Goal: Task Accomplishment & Management: Manage account settings

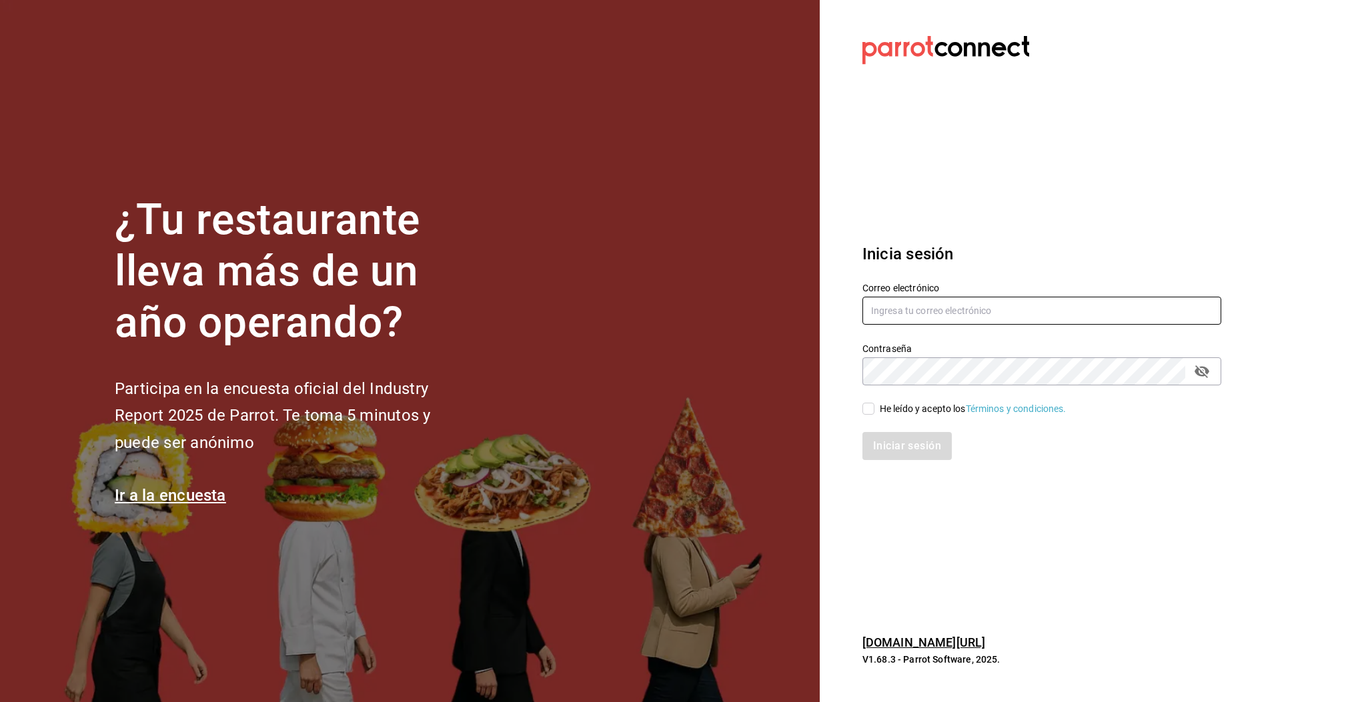
click at [888, 305] on input "text" at bounding box center [1041, 311] width 359 height 28
type input "[EMAIL_ADDRESS][DOMAIN_NAME]"
click at [870, 411] on input "He leído y acepto los Términos y condiciones." at bounding box center [868, 409] width 12 height 12
checkbox input "true"
click at [905, 442] on button "Iniciar sesión" at bounding box center [907, 446] width 91 height 28
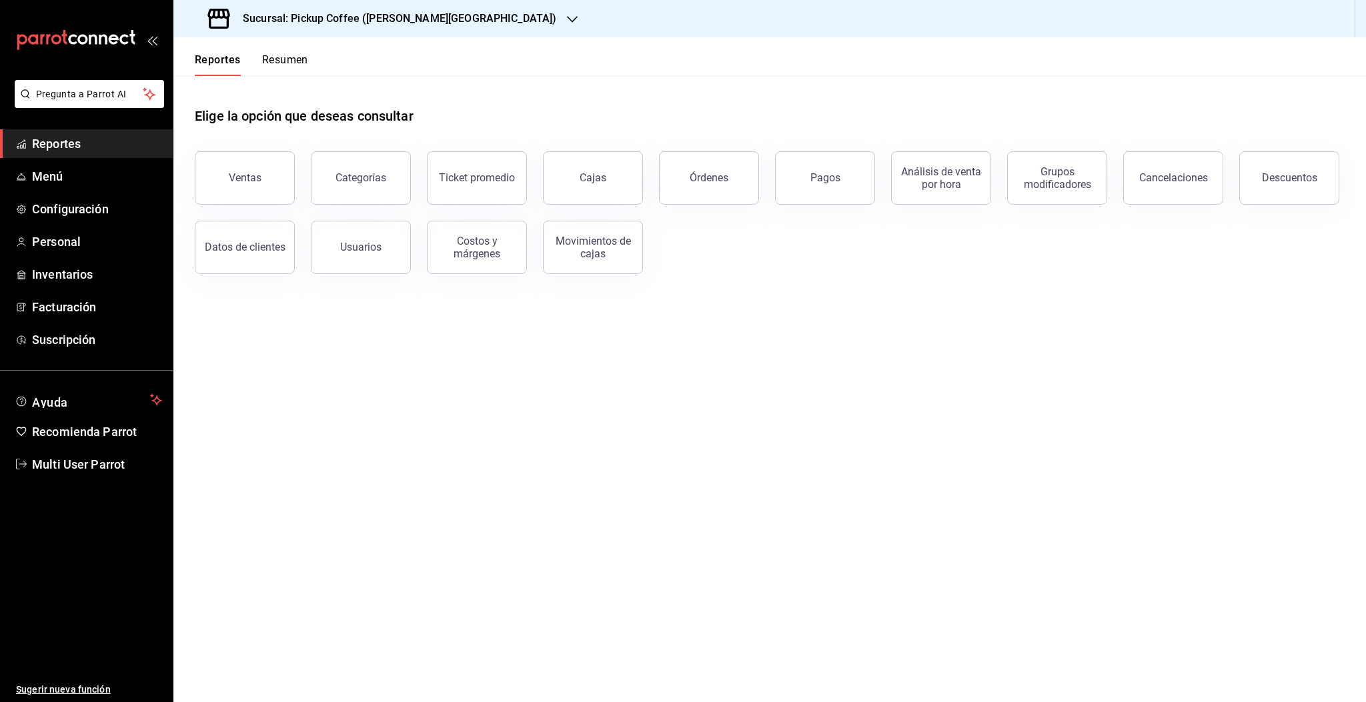
click at [276, 61] on button "Resumen" at bounding box center [285, 64] width 46 height 23
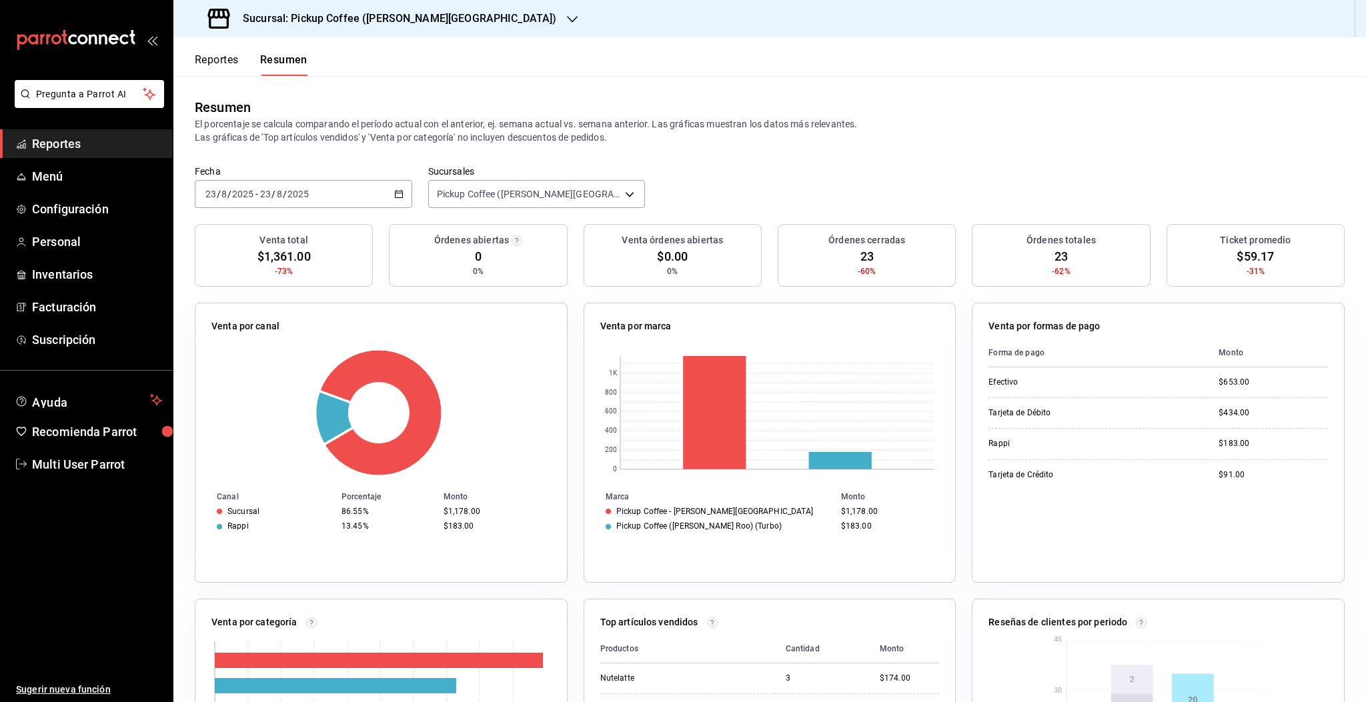
click at [367, 21] on h3 "Sucursal: Pickup Coffee ([PERSON_NAME][GEOGRAPHIC_DATA])" at bounding box center [394, 19] width 324 height 16
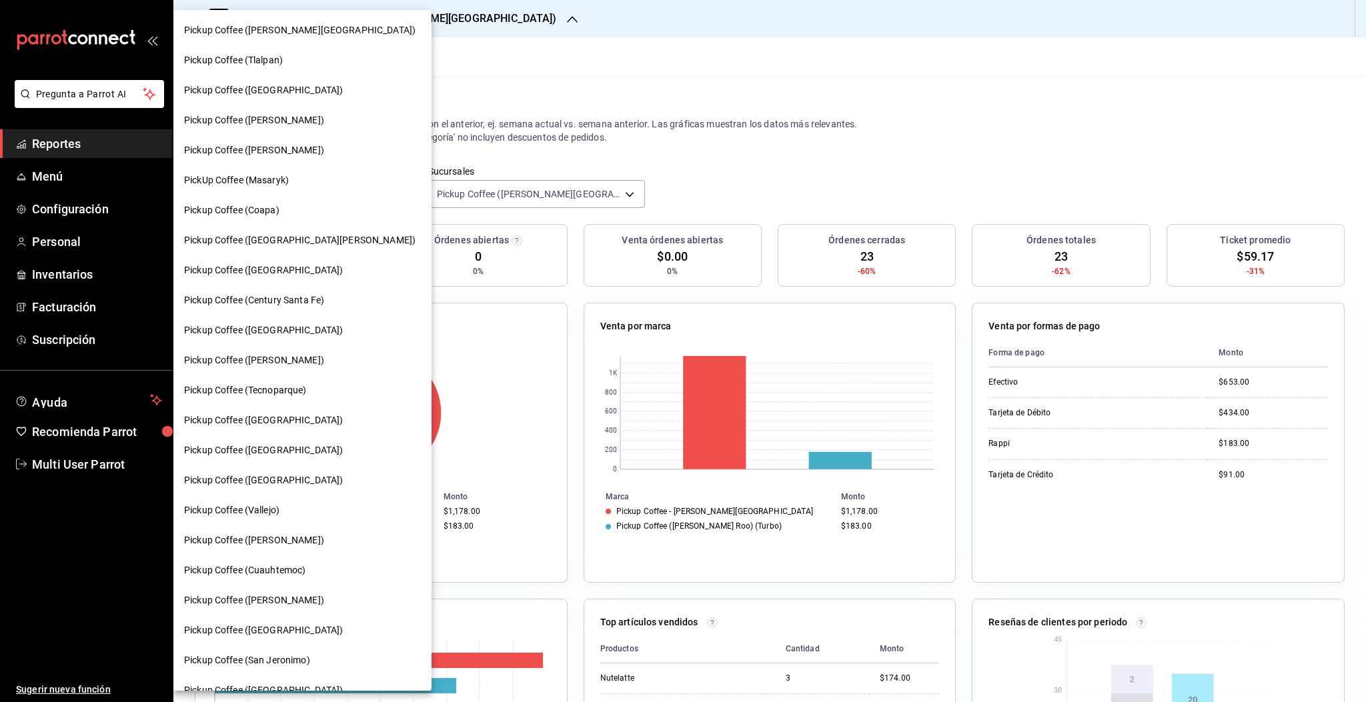
click at [257, 368] on div "Pickup Coffee ([PERSON_NAME])" at bounding box center [302, 360] width 258 height 30
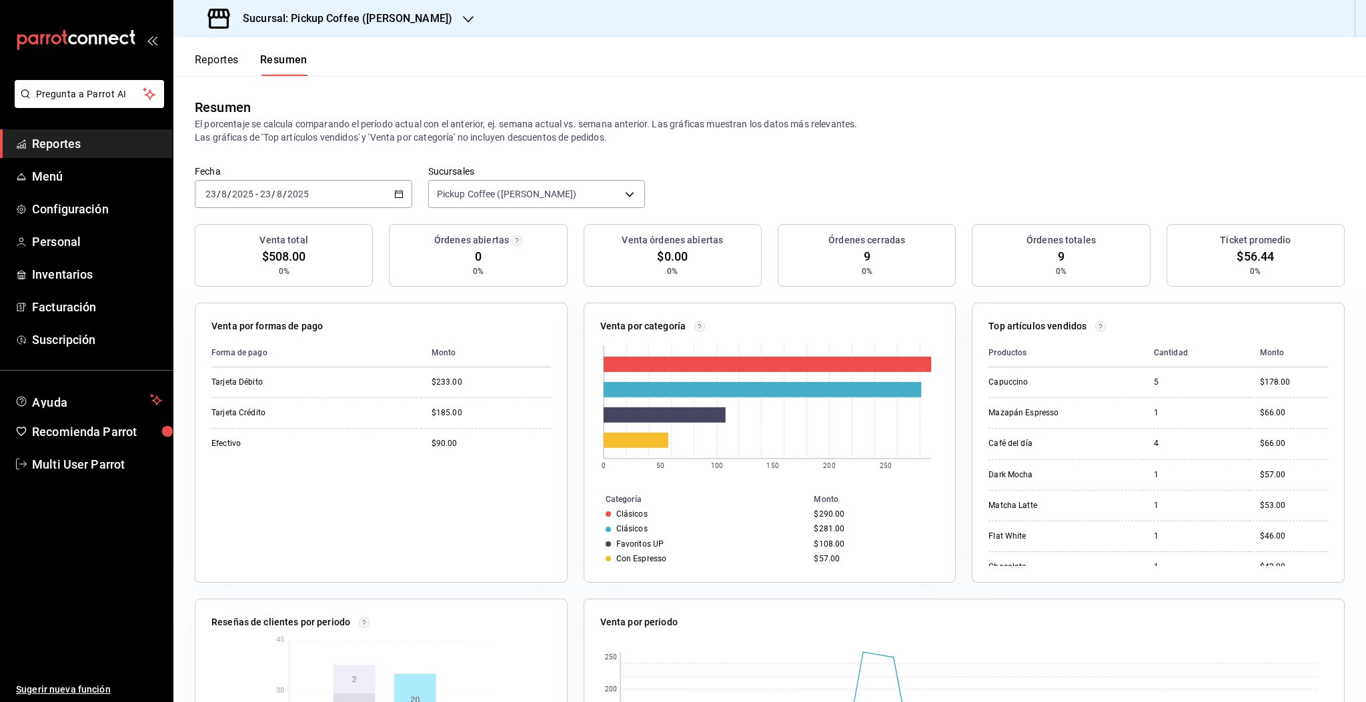
click at [313, 194] on div "[DATE] [DATE] - [DATE] [DATE]" at bounding box center [303, 194] width 217 height 28
click at [225, 265] on span "Ayer" at bounding box center [257, 264] width 103 height 14
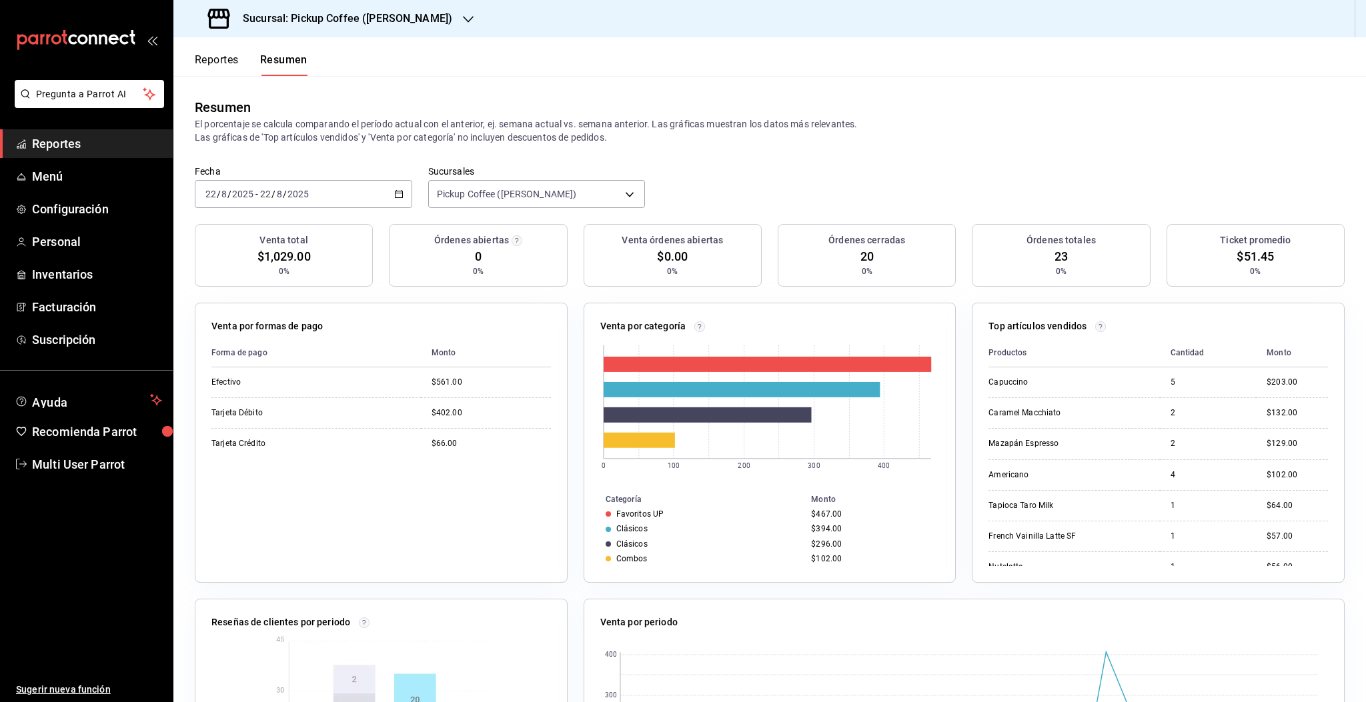
click at [399, 23] on h3 "Sucursal: Pickup Coffee ([PERSON_NAME])" at bounding box center [342, 19] width 220 height 16
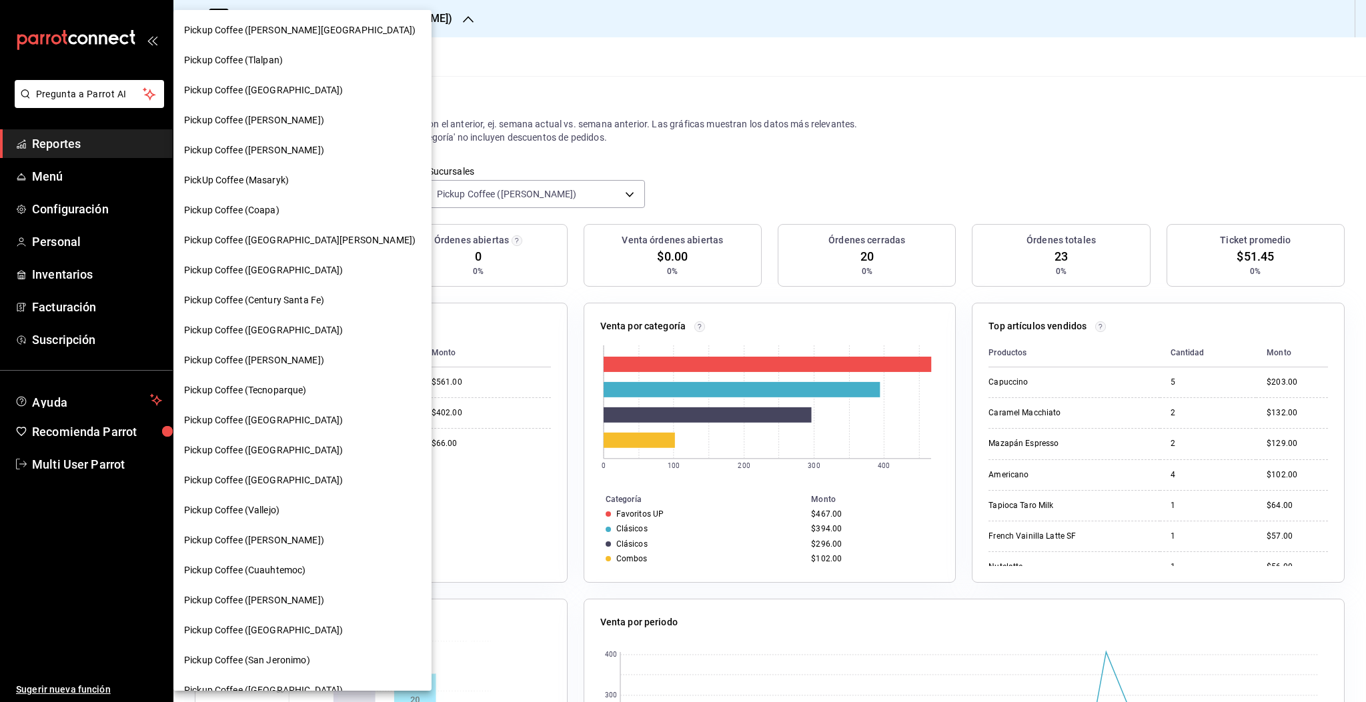
click at [274, 183] on span "PickUp Coffee (Masaryk)" at bounding box center [236, 180] width 105 height 14
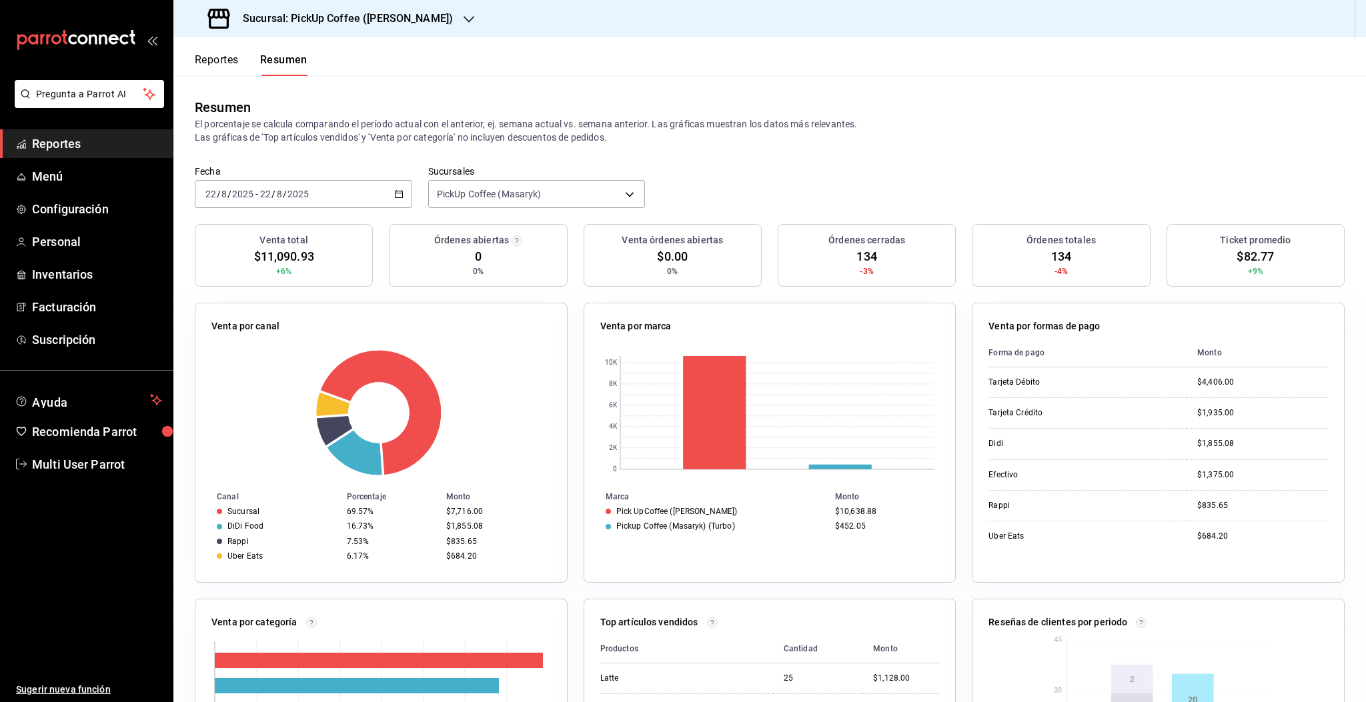
click at [396, 195] on icon "button" at bounding box center [398, 193] width 9 height 9
click at [219, 237] on span "Hoy" at bounding box center [257, 234] width 103 height 14
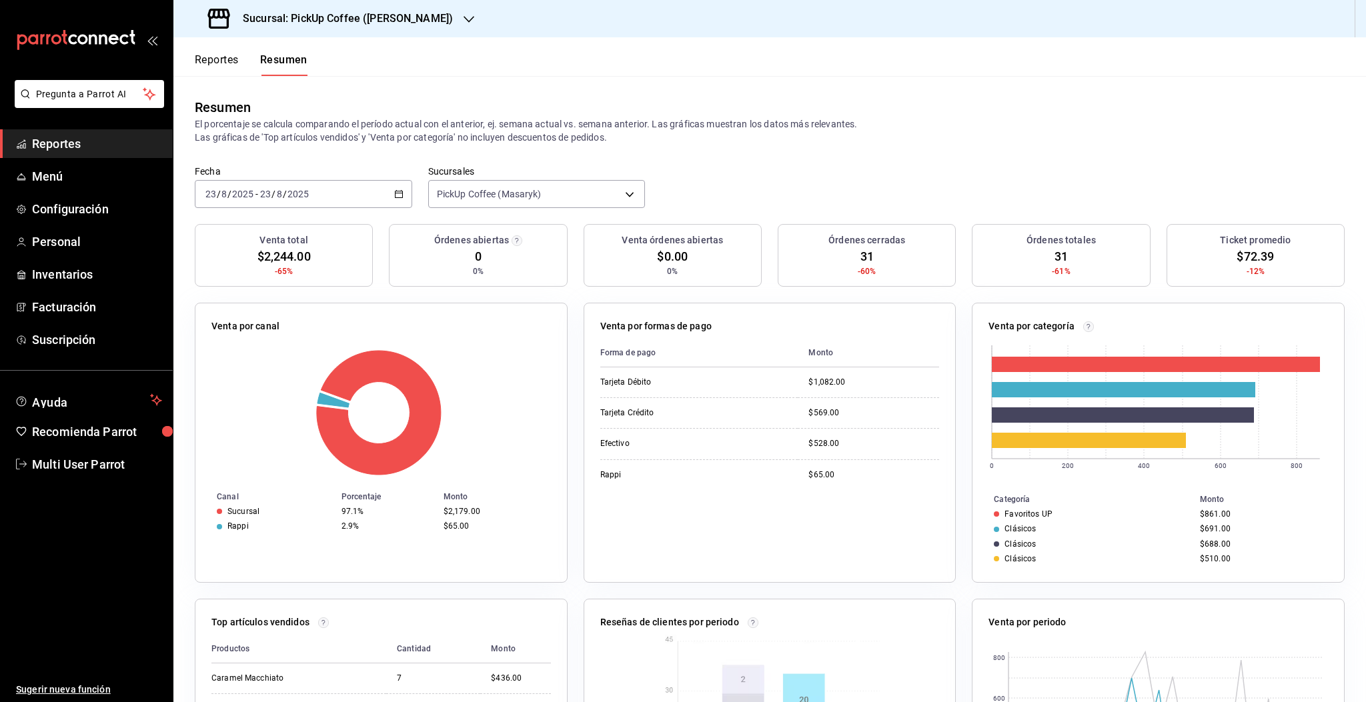
click at [1114, 151] on div "Resumen El porcentaje se calcula comparando el período actual con el anterior, …" at bounding box center [769, 120] width 1193 height 89
click at [331, 13] on h3 "Sucursal: PickUp Coffee ([PERSON_NAME])" at bounding box center [342, 19] width 221 height 16
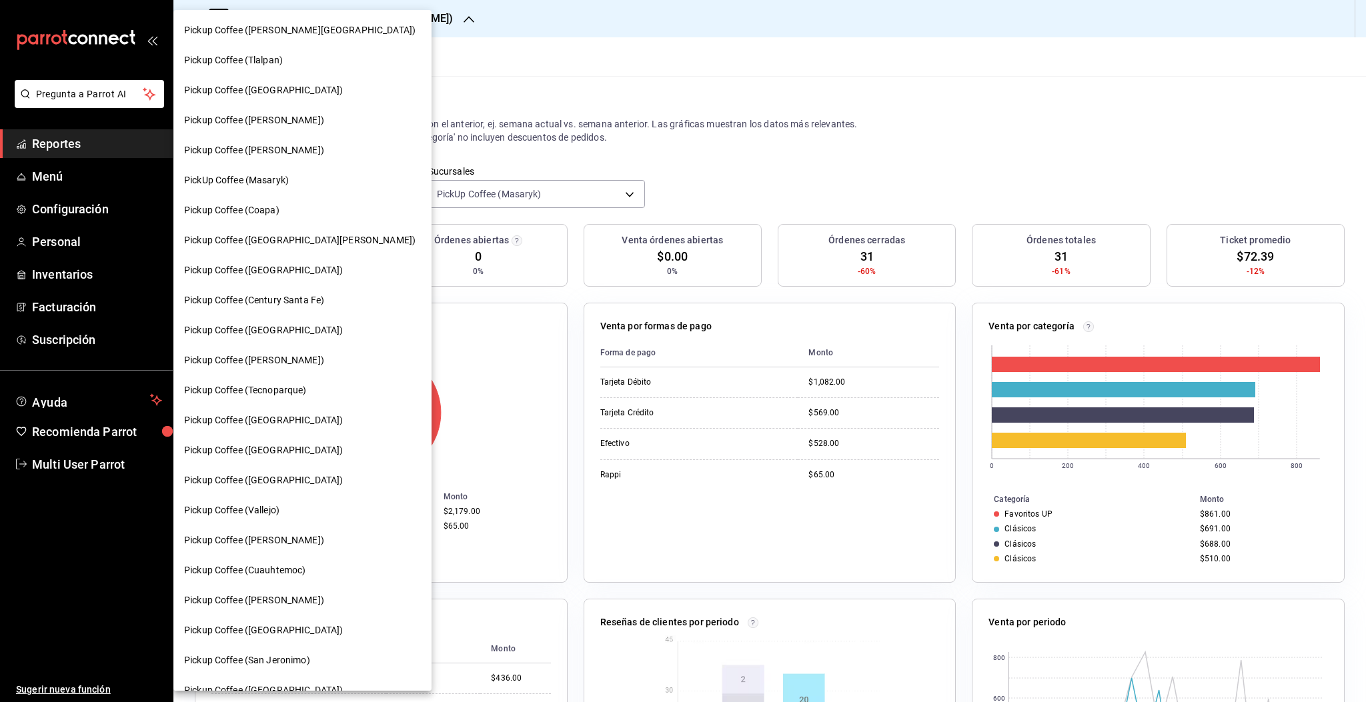
click at [267, 362] on span "Pickup Coffee ([PERSON_NAME])" at bounding box center [254, 360] width 140 height 14
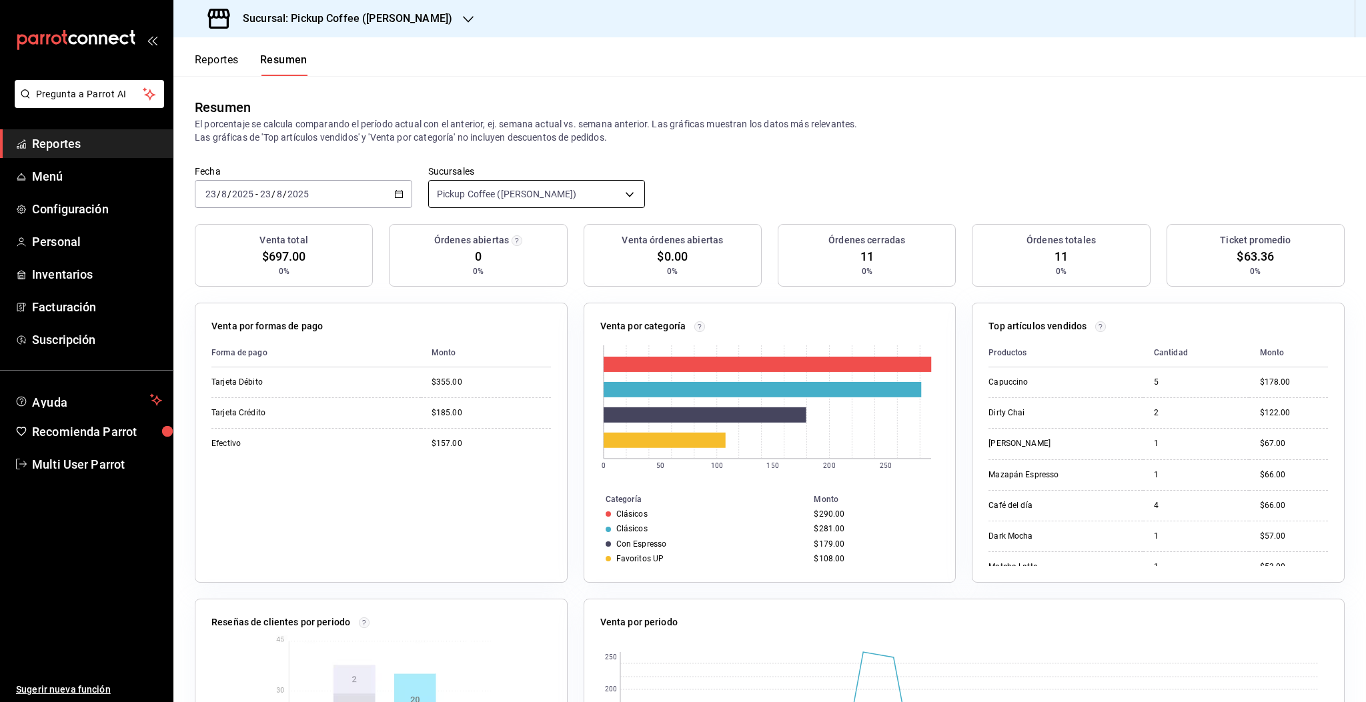
click at [560, 201] on body "Pregunta a Parrot AI Reportes Menú Configuración Personal Inventarios Facturaci…" at bounding box center [683, 351] width 1366 height 702
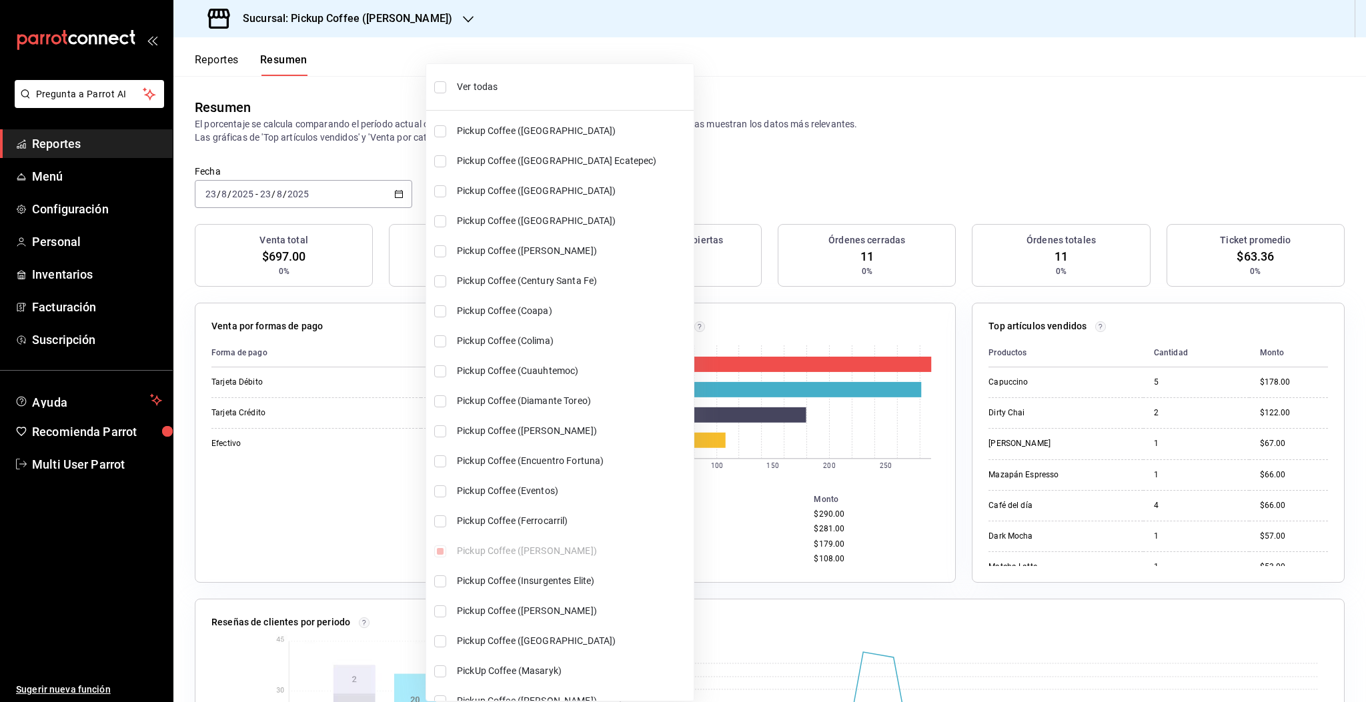
click at [440, 91] on input "checkbox" at bounding box center [440, 87] width 12 height 12
checkbox input "true"
type input "[object Object],[object Object],[object Object],[object Object],[object Object]…"
checkbox input "true"
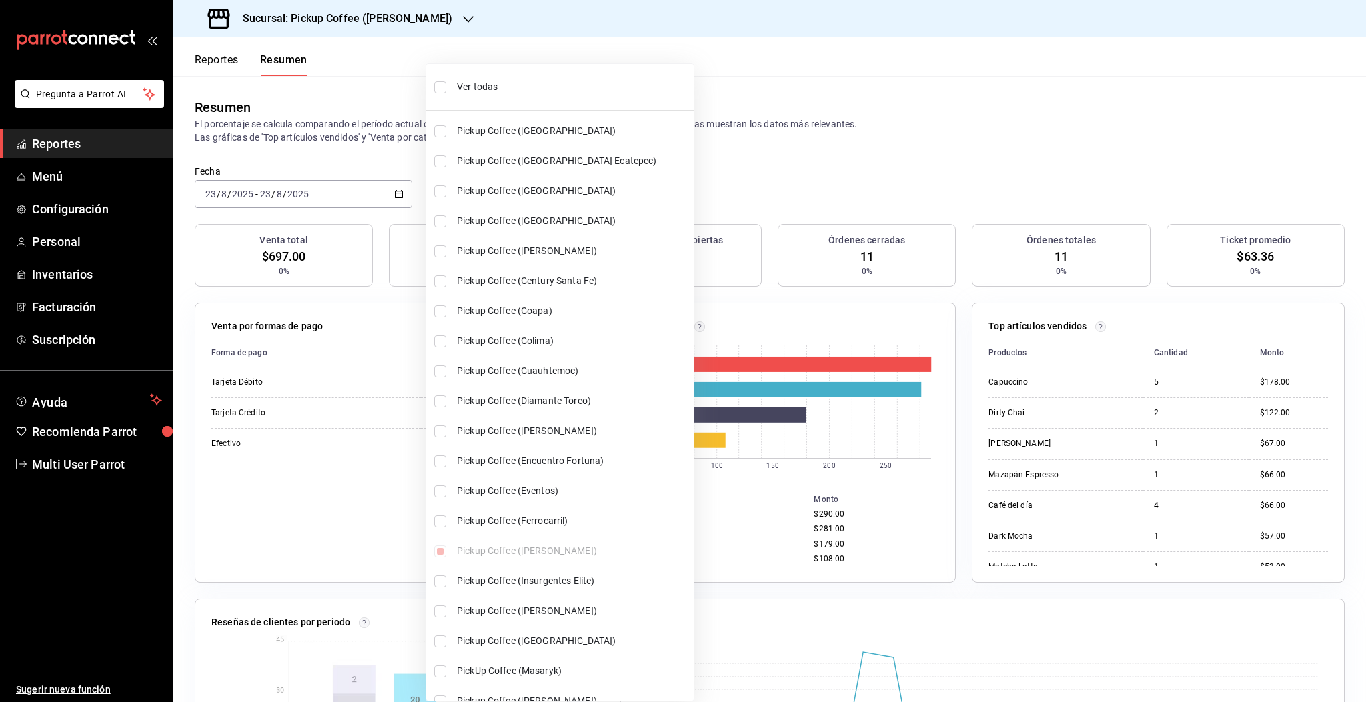
checkbox input "true"
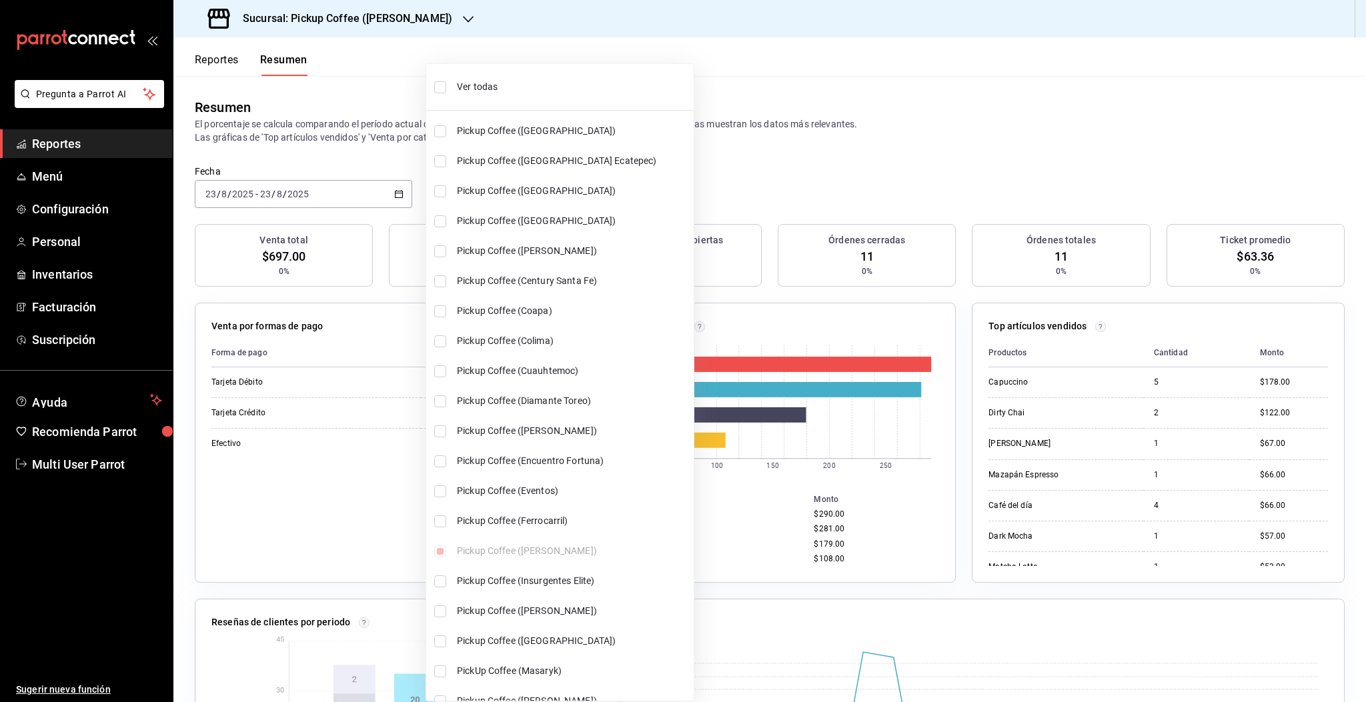
checkbox input "true"
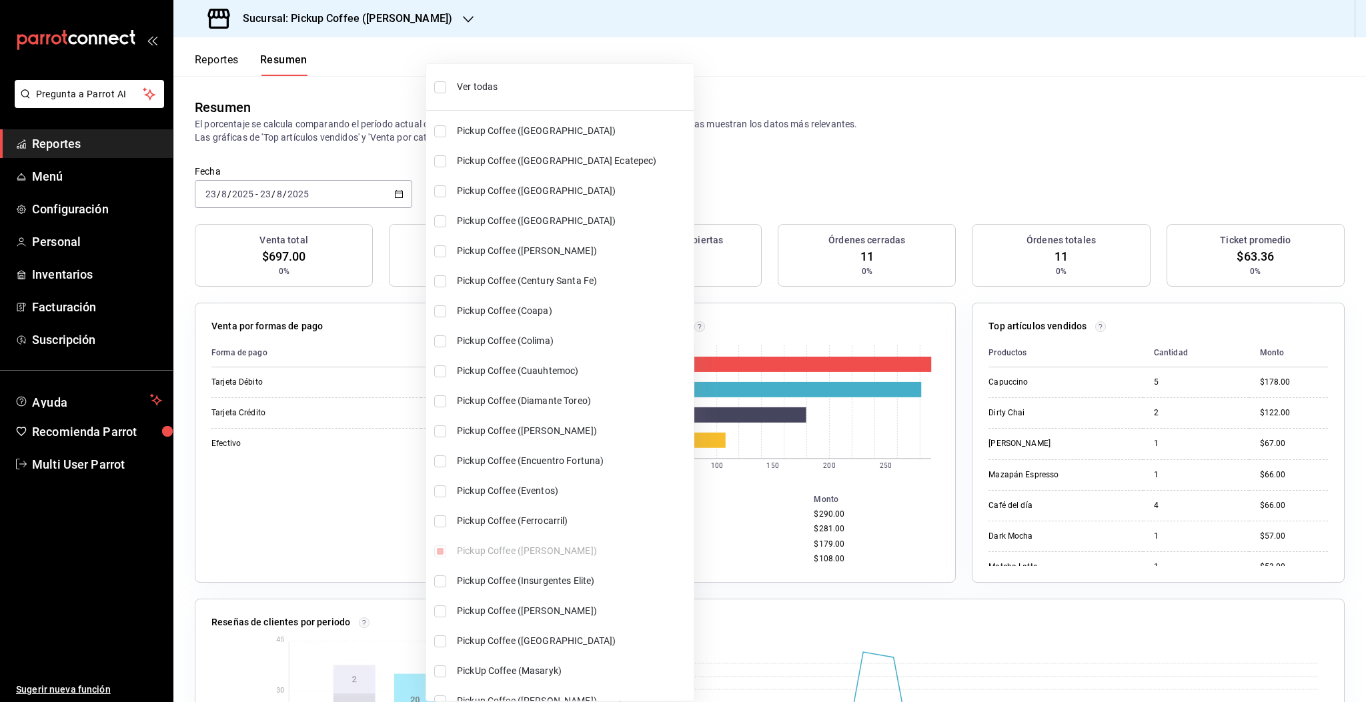
checkbox input "true"
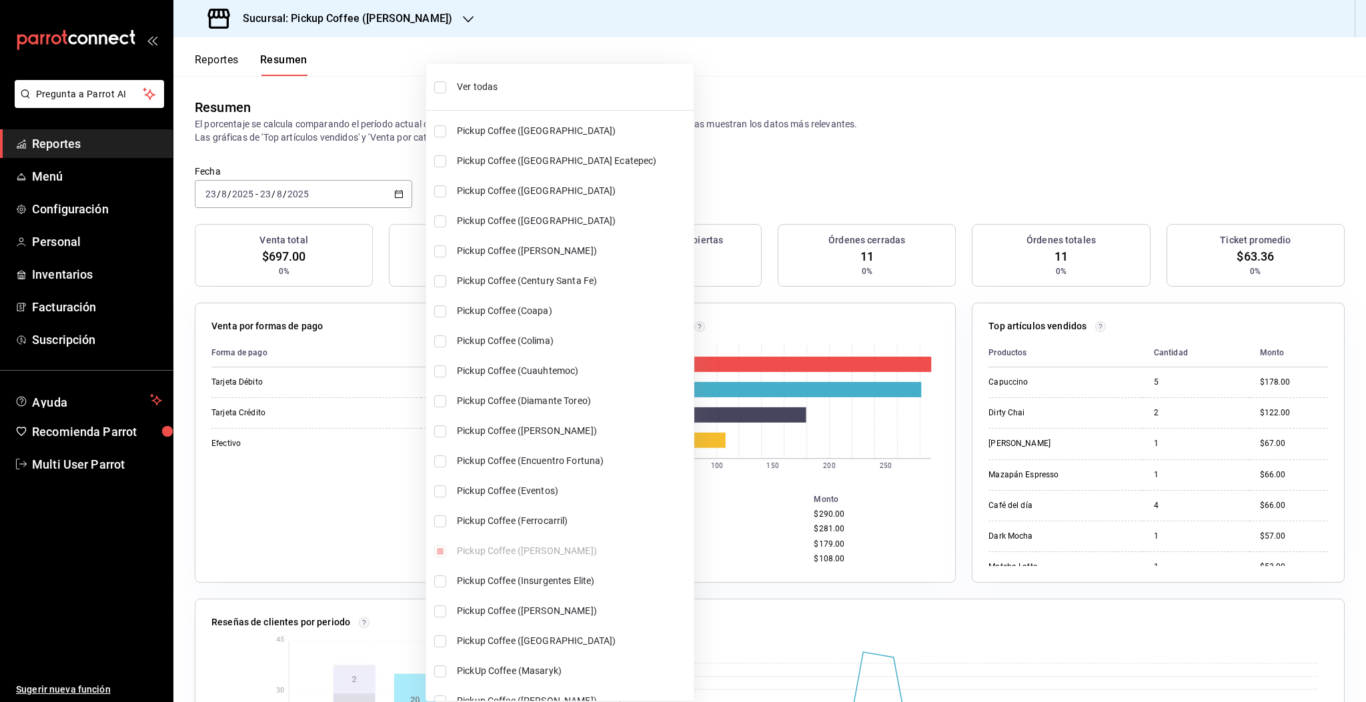
checkbox input "true"
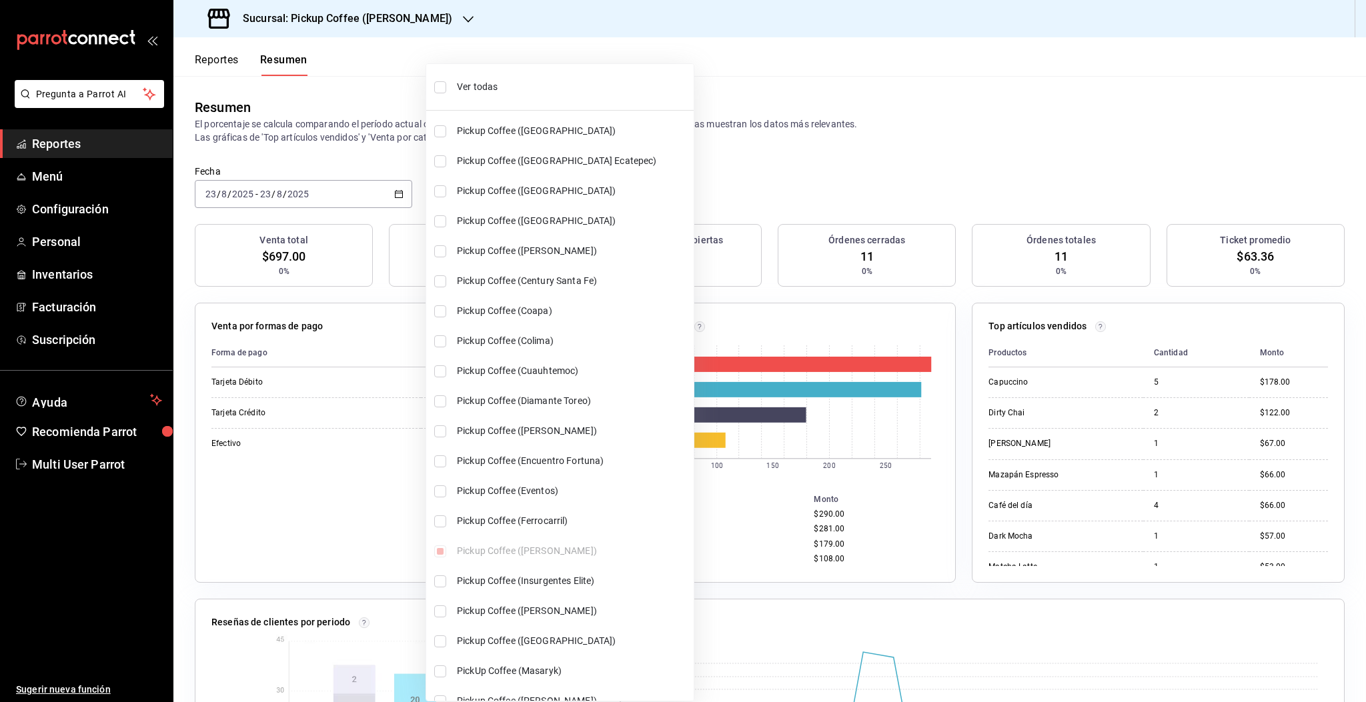
checkbox input "true"
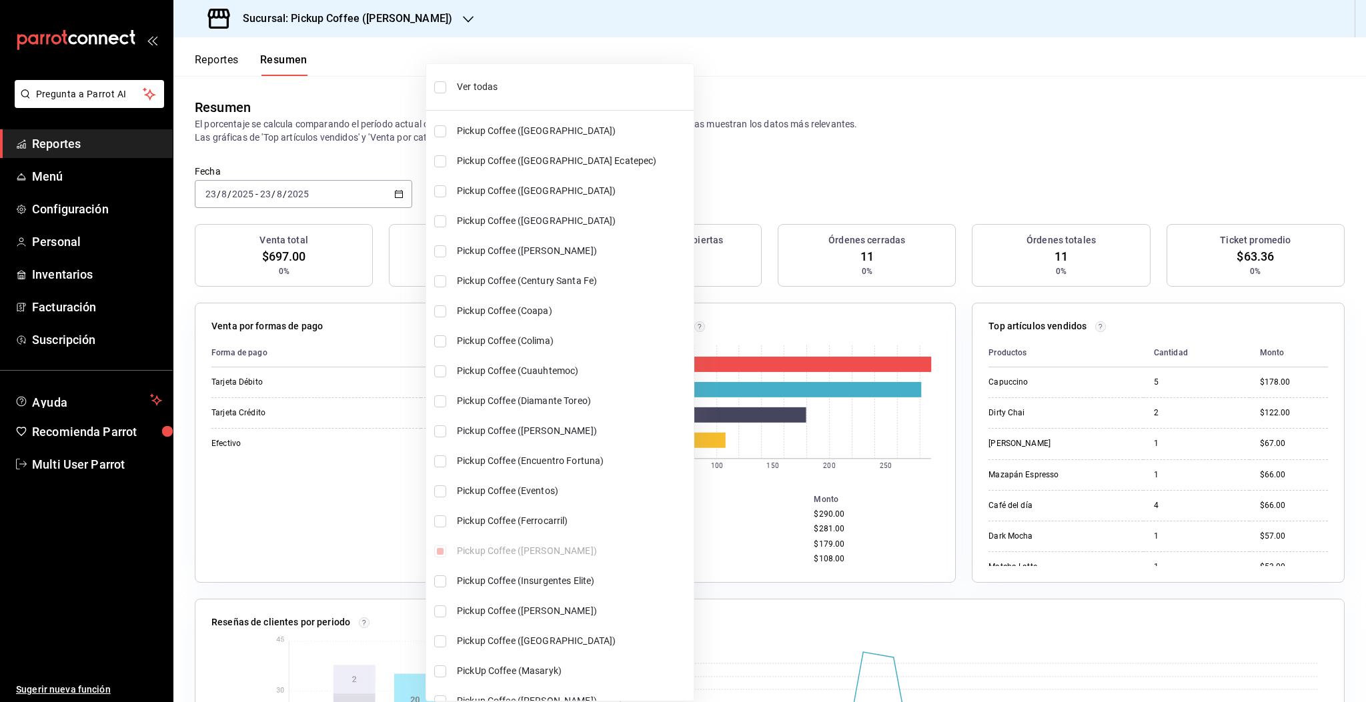
checkbox input "true"
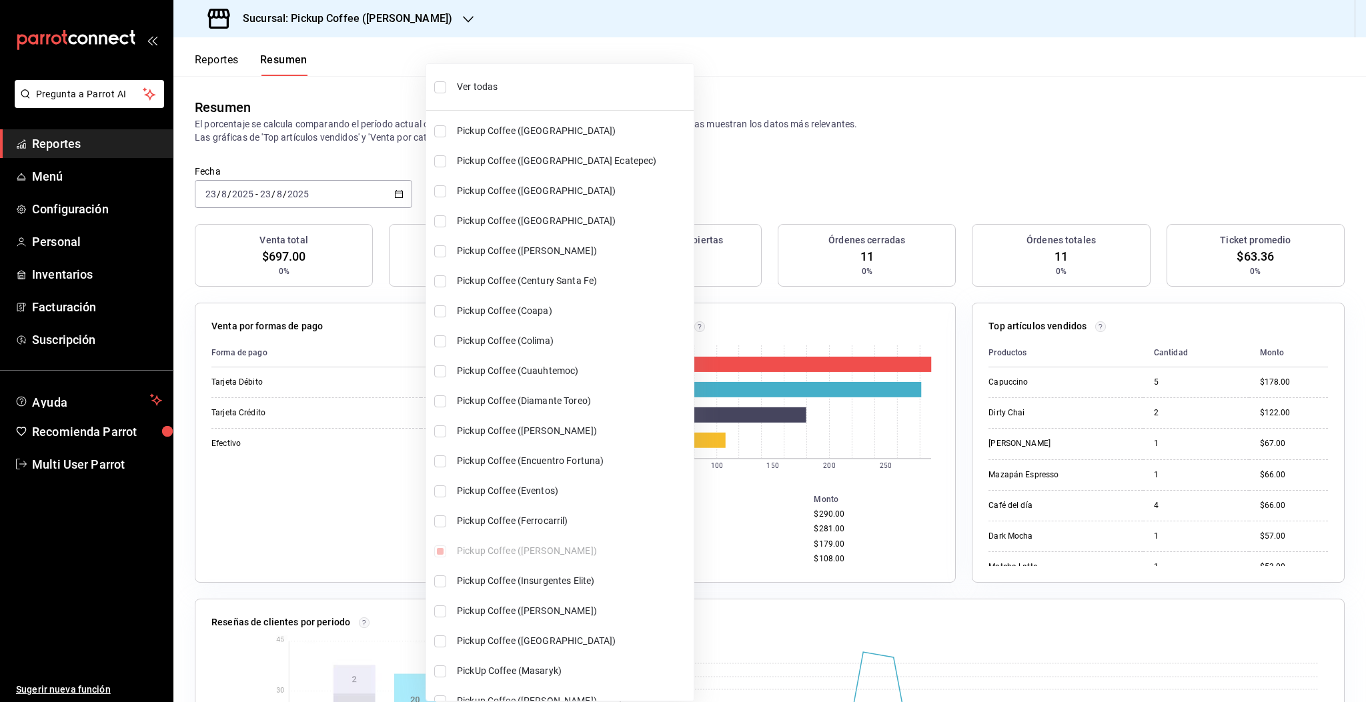
checkbox input "true"
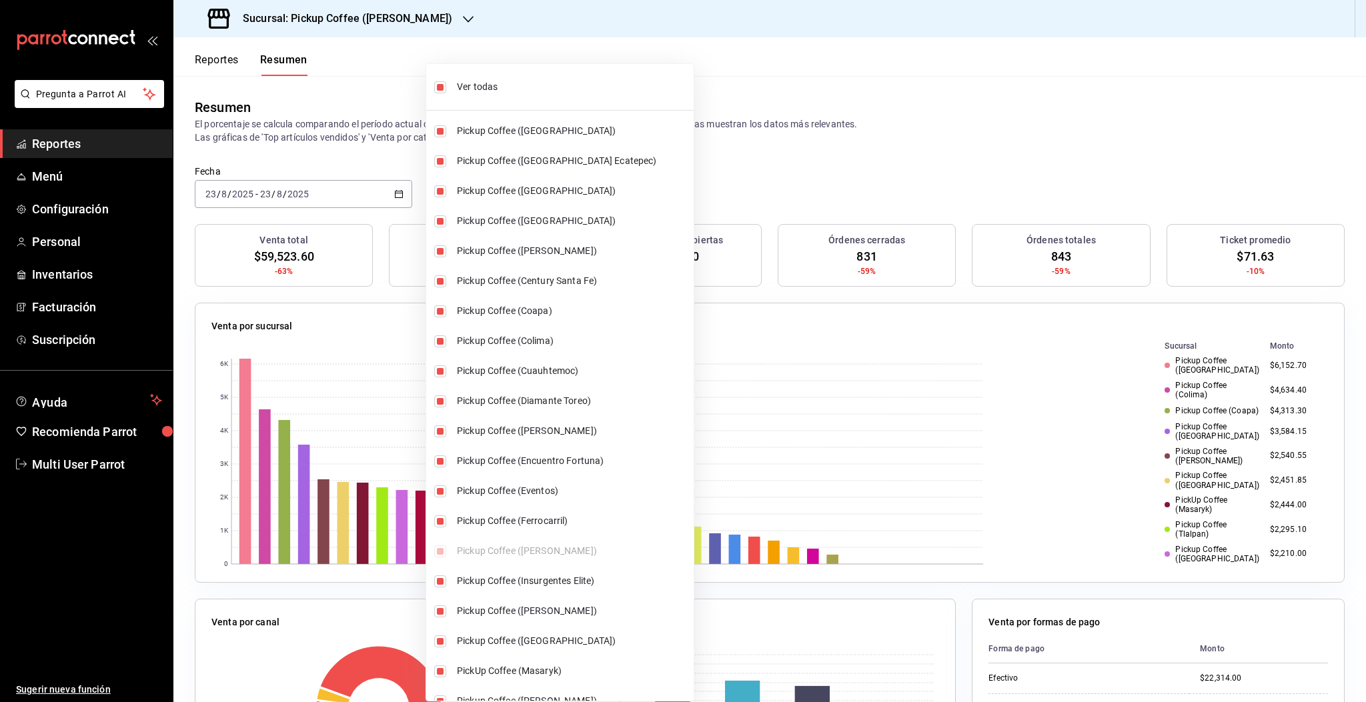
click at [1309, 558] on div at bounding box center [683, 351] width 1366 height 702
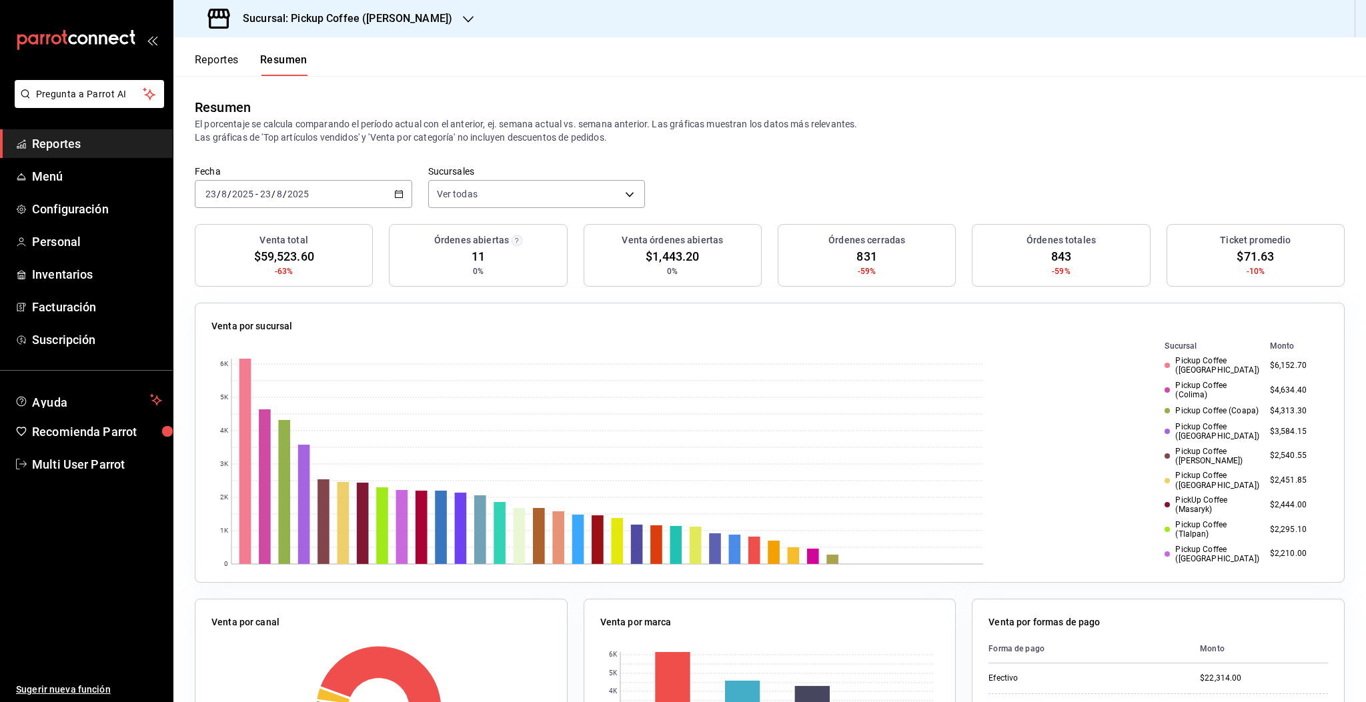
click at [1309, 559] on div "Ver todas Pickup Coffee (Alamedas) Pickup Coffee ([GEOGRAPHIC_DATA] Ecatepec) P…" at bounding box center [683, 351] width 1366 height 702
click at [386, 13] on h3 "Sucursal: Pickup Coffee ([PERSON_NAME])" at bounding box center [342, 19] width 220 height 16
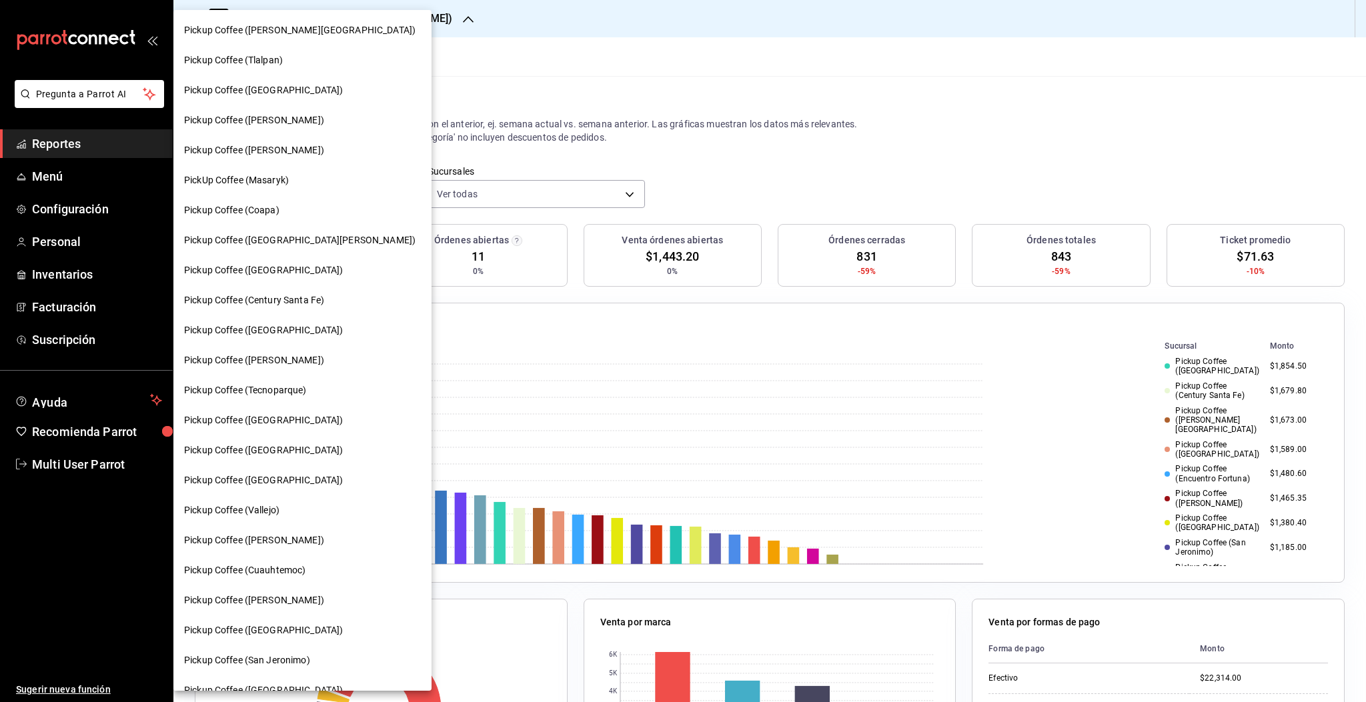
click at [269, 187] on div "PickUp Coffee (Masaryk)" at bounding box center [302, 180] width 258 height 30
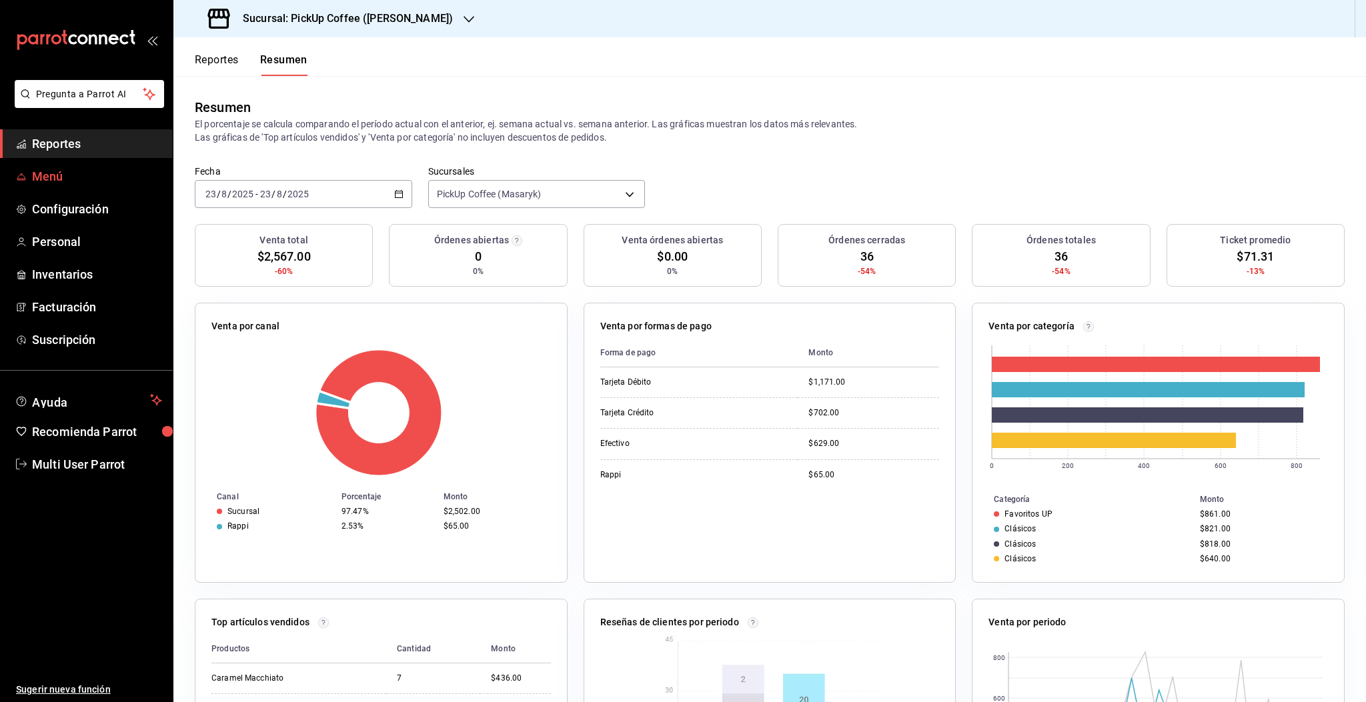
click at [58, 183] on span "Menú" at bounding box center [97, 176] width 130 height 18
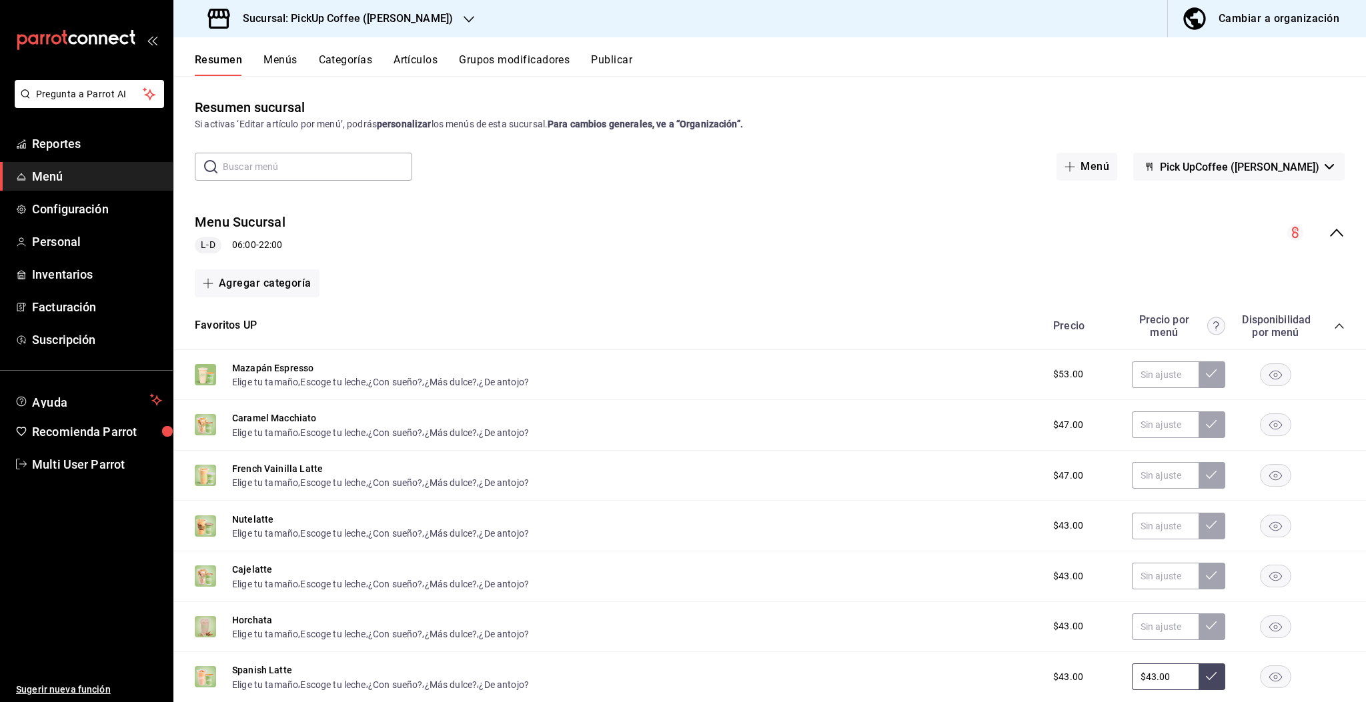
click at [269, 62] on button "Menús" at bounding box center [279, 64] width 33 height 23
